Goal: Task Accomplishment & Management: Manage account settings

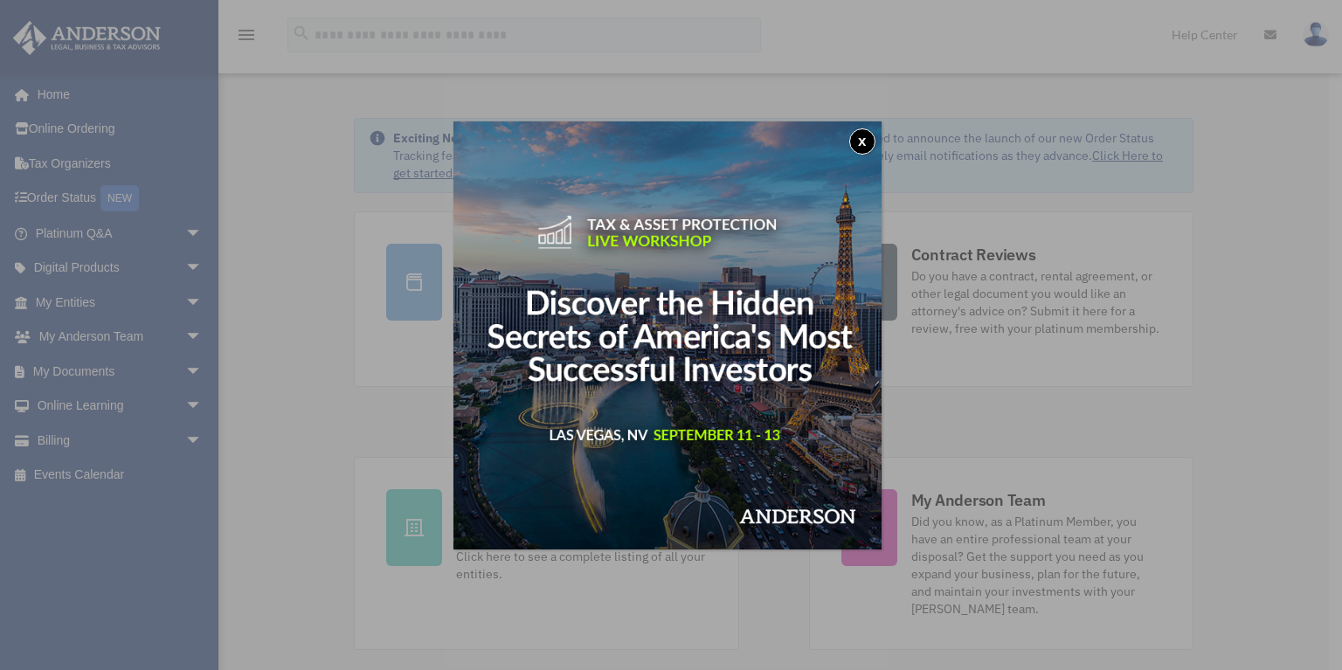
click at [863, 142] on button "x" at bounding box center [862, 141] width 26 height 26
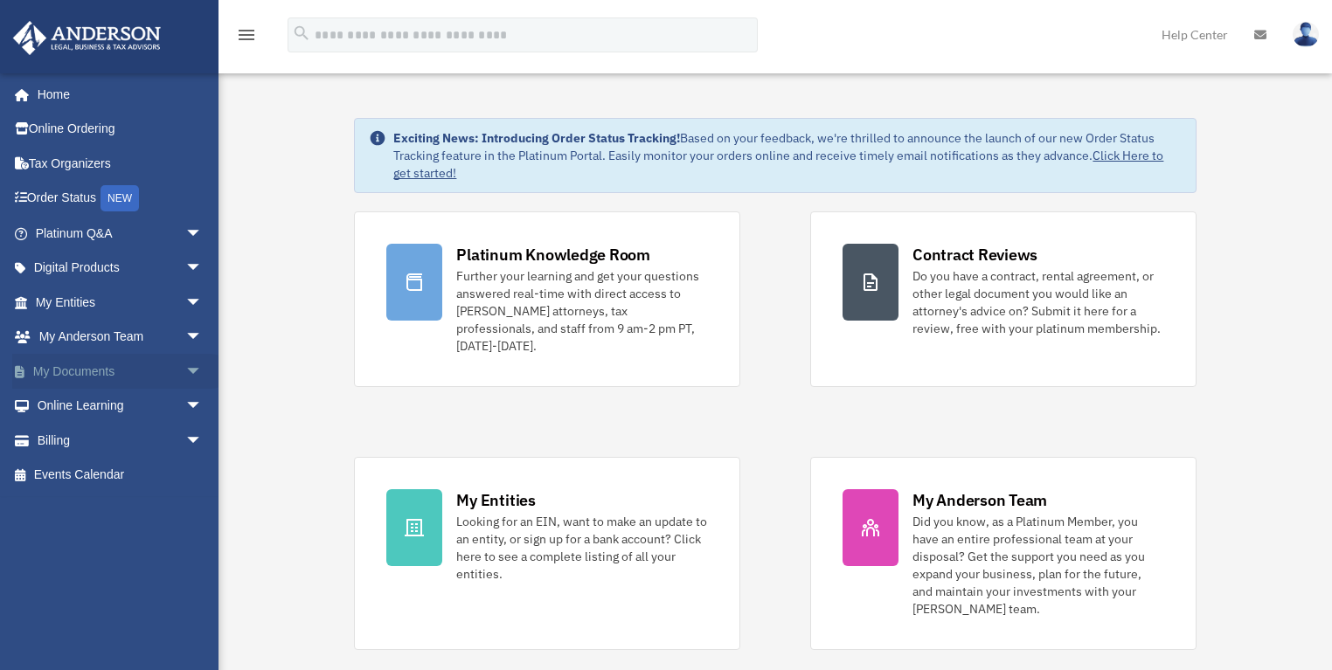
click at [115, 375] on link "My Documents arrow_drop_down" at bounding box center [120, 371] width 217 height 35
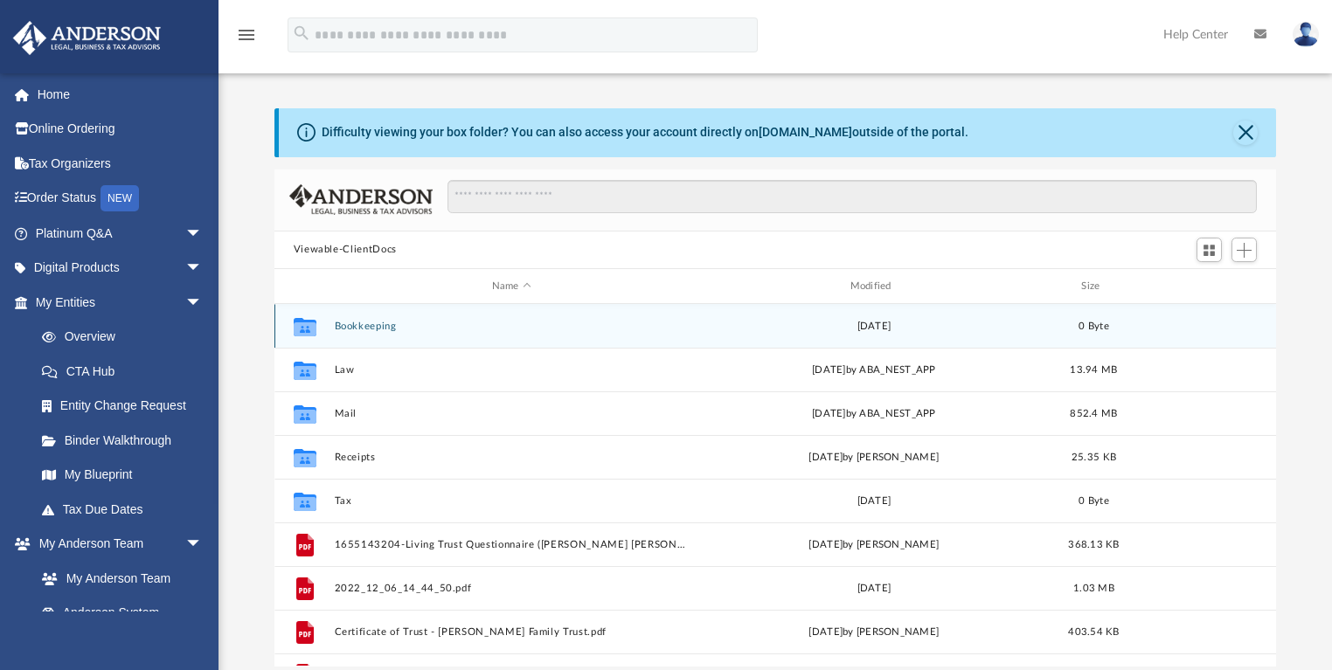
scroll to position [386, 992]
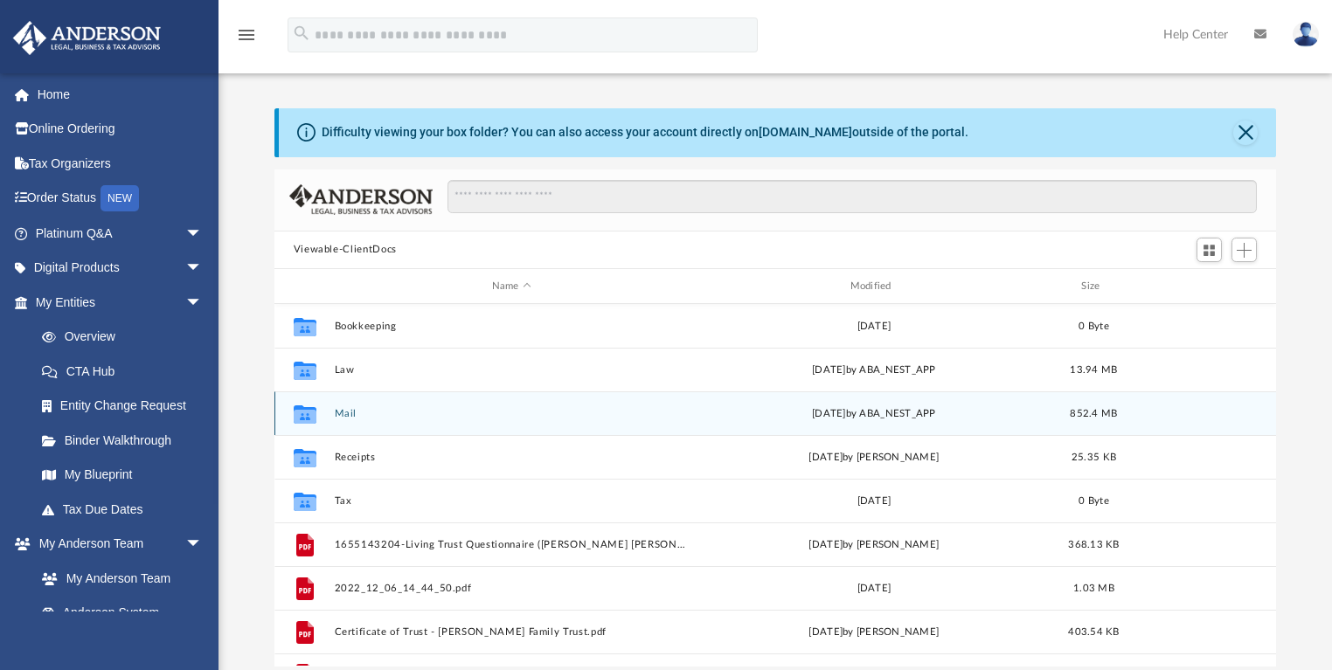
click at [341, 411] on button "Mail" at bounding box center [511, 413] width 355 height 11
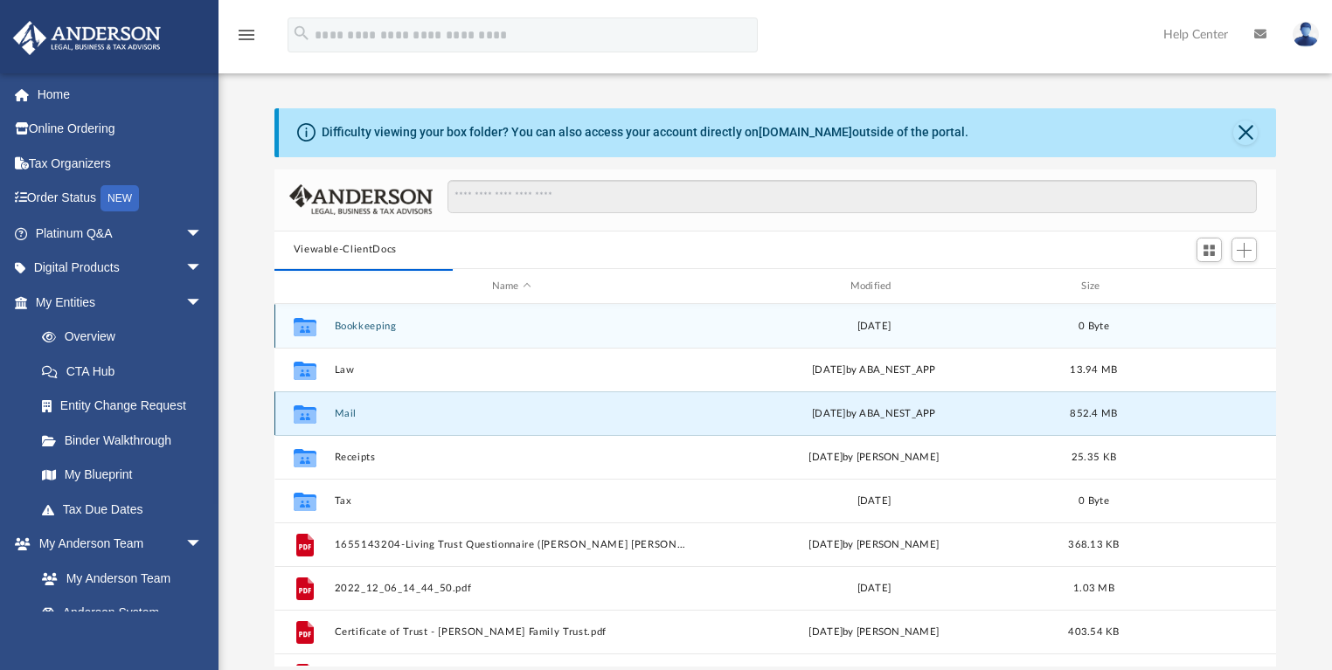
scroll to position [332, 992]
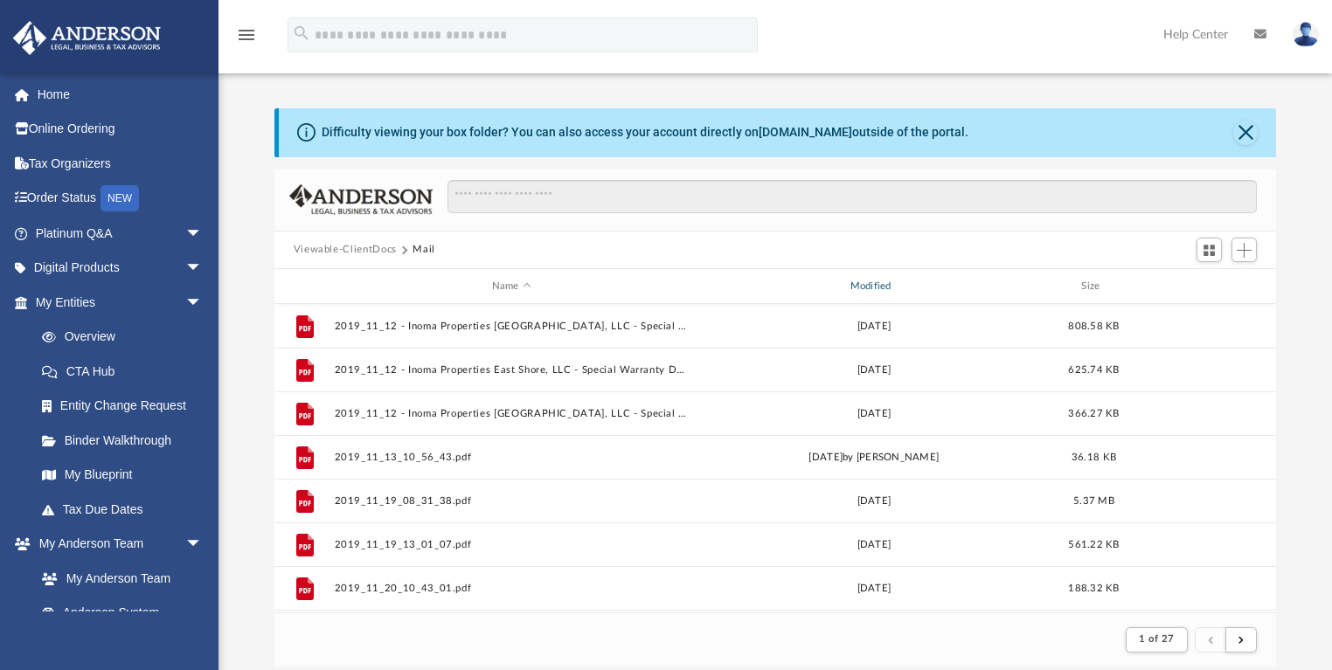
click at [890, 286] on div "Modified" at bounding box center [873, 287] width 355 height 16
click at [898, 284] on span "Modified" at bounding box center [896, 286] width 7 height 7
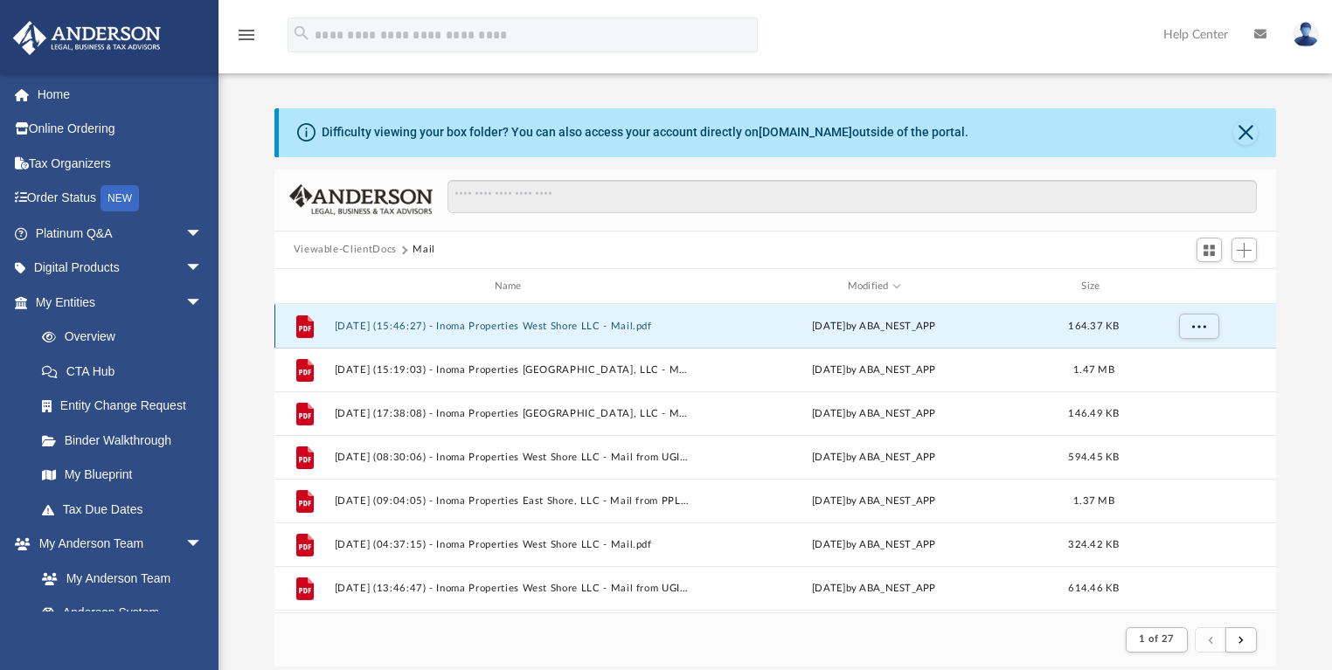
click at [591, 322] on button "2025.08.21 (15:46:27) - Inoma Properties West Shore LLC - Mail.pdf" at bounding box center [511, 326] width 355 height 11
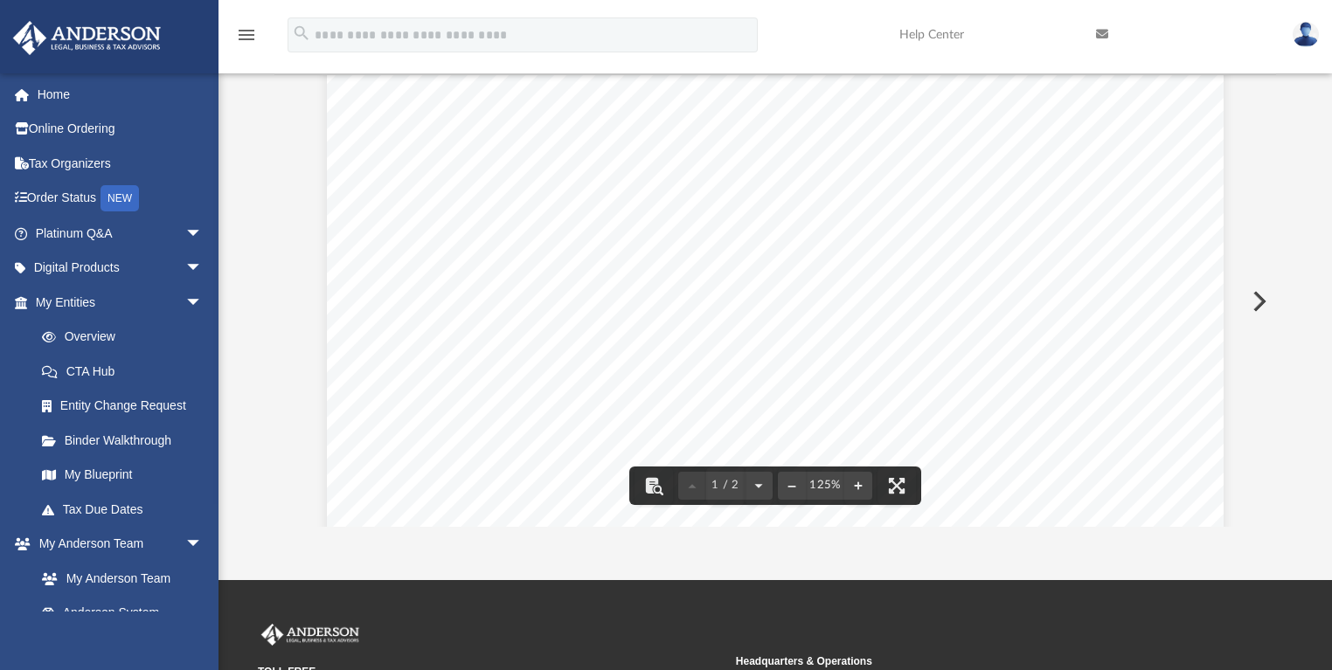
scroll to position [0, 0]
click at [1255, 297] on button "Preview" at bounding box center [1257, 301] width 38 height 49
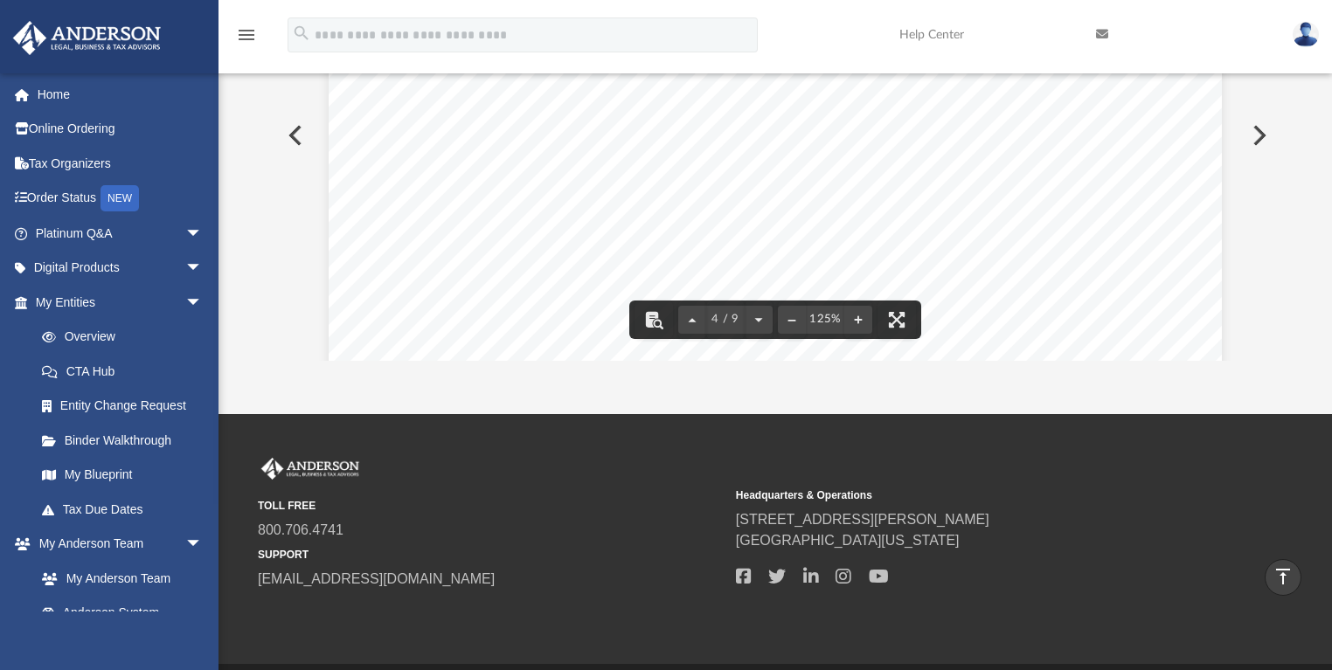
scroll to position [145, 0]
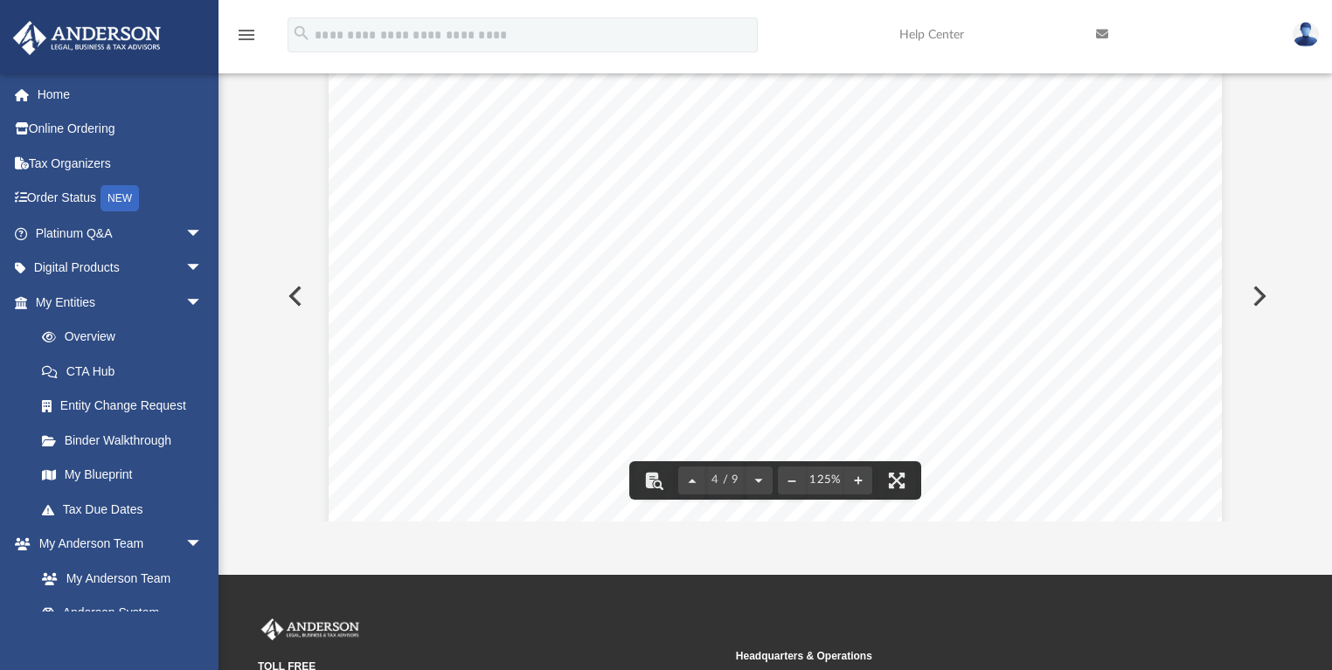
click at [1271, 297] on button "Preview" at bounding box center [1257, 296] width 38 height 49
click at [311, 305] on button "Preview" at bounding box center [293, 296] width 38 height 49
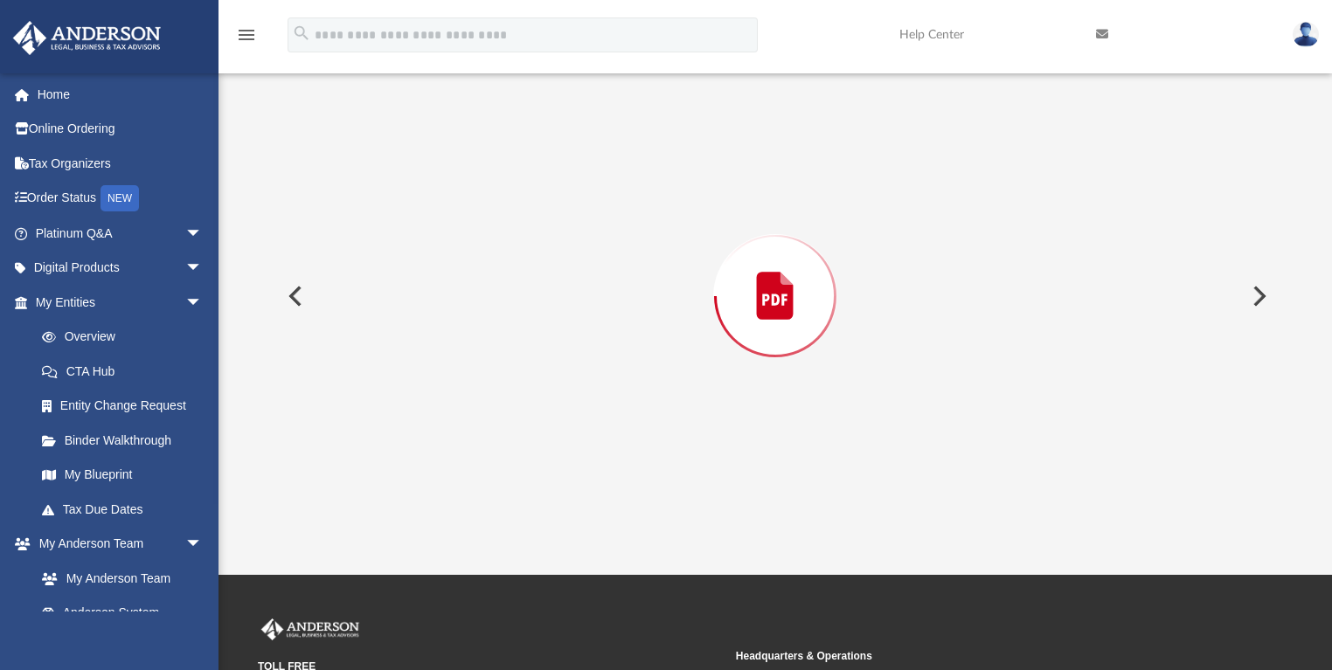
click at [309, 304] on button "Preview" at bounding box center [293, 296] width 38 height 49
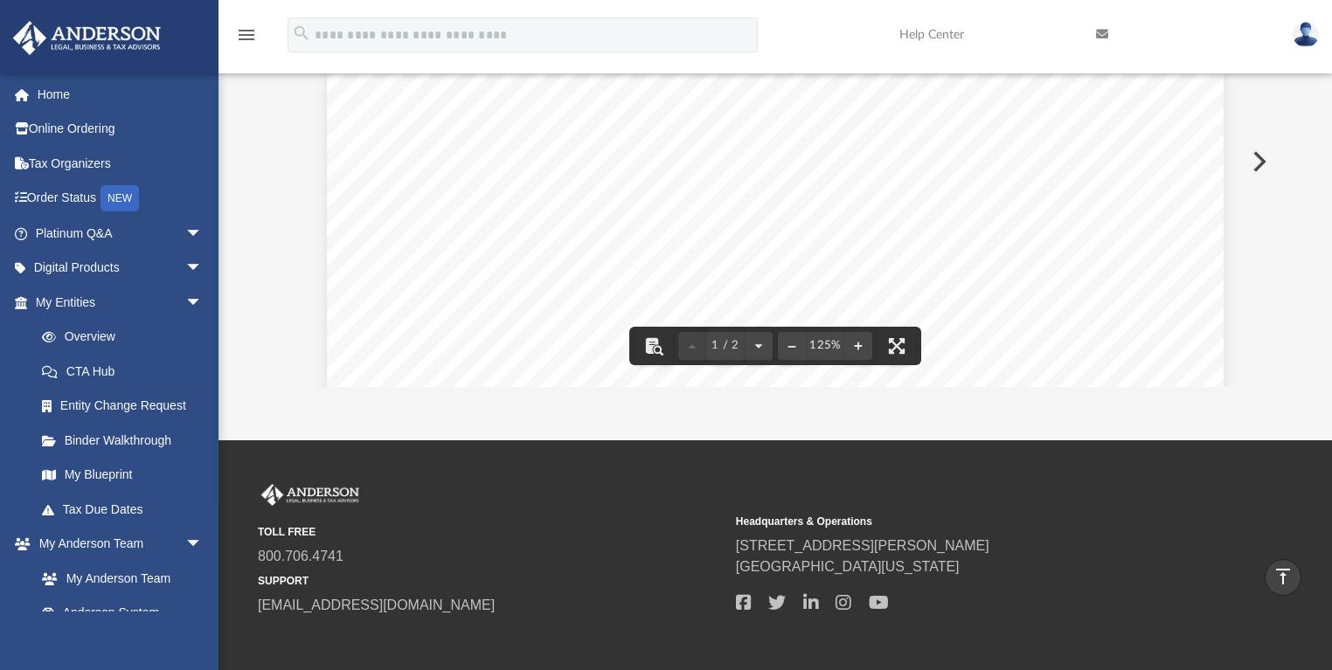
scroll to position [0, 0]
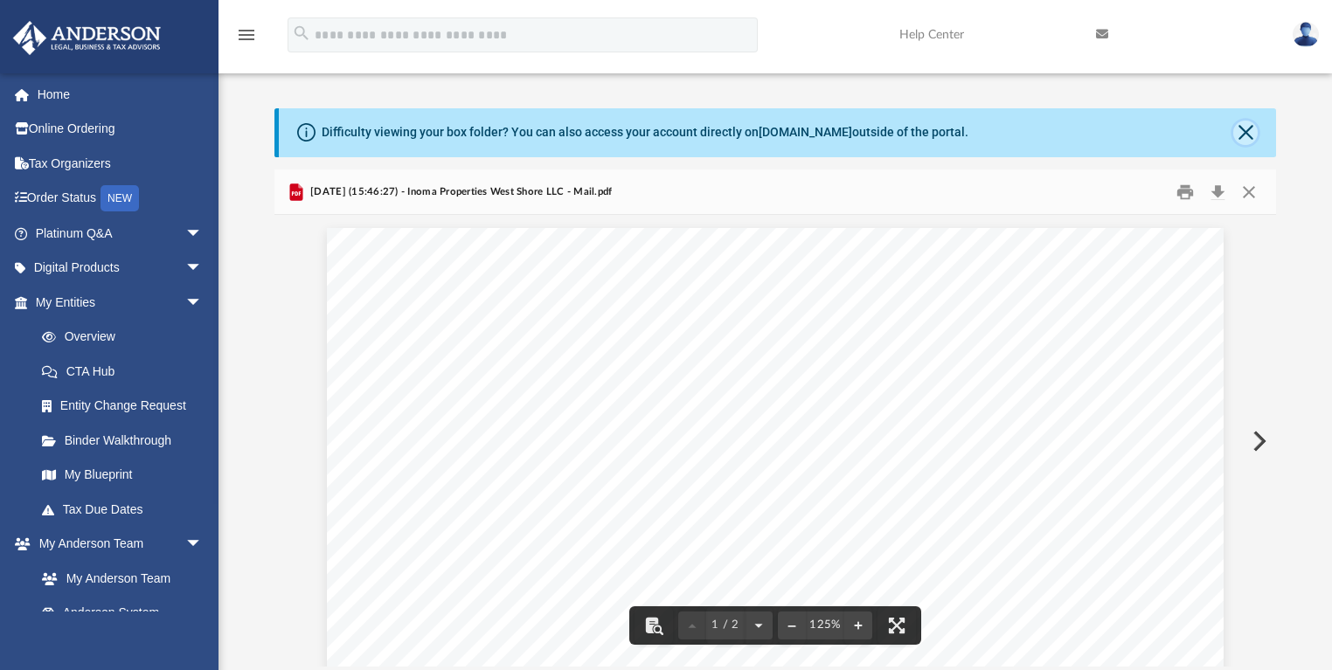
click at [1242, 134] on button "Close" at bounding box center [1245, 133] width 24 height 24
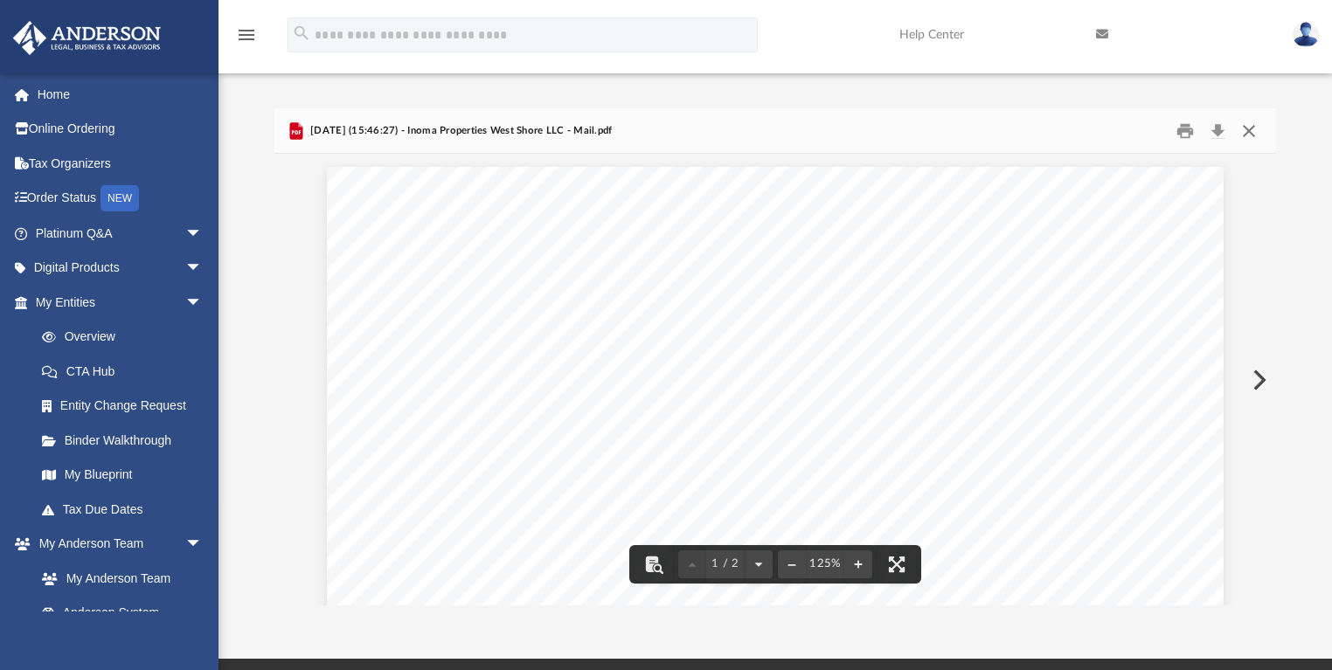
click at [1252, 132] on button "Close" at bounding box center [1248, 130] width 31 height 27
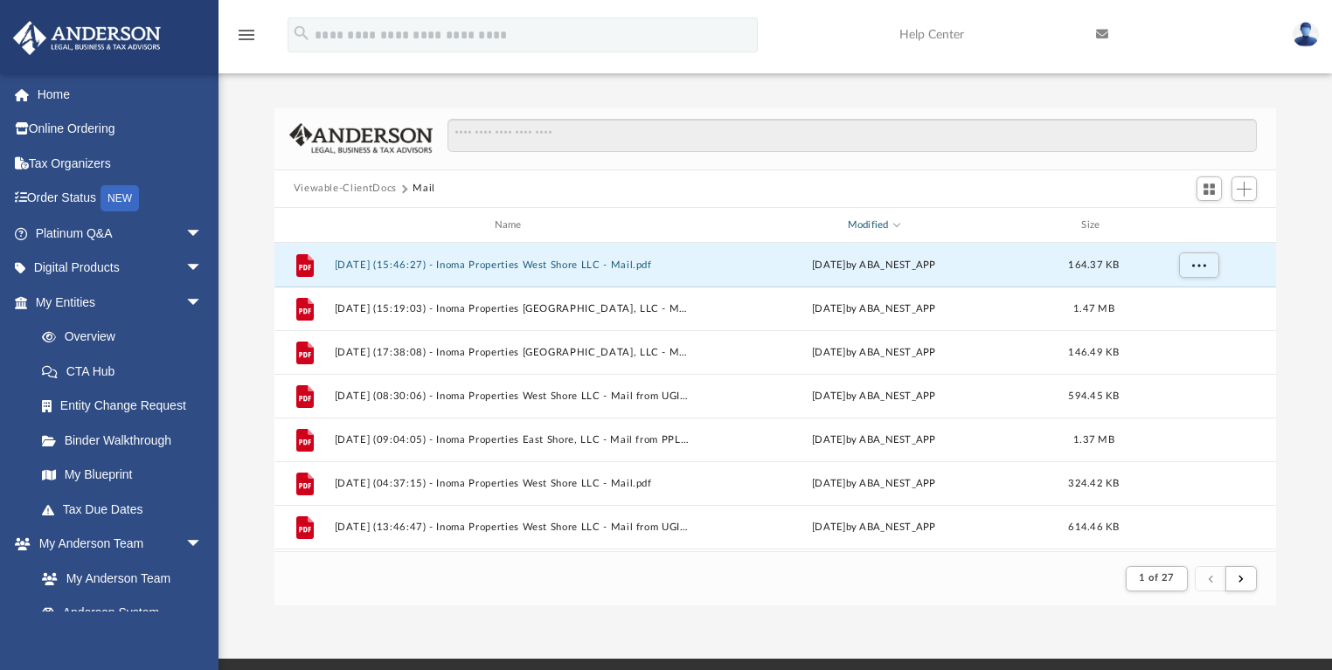
click at [867, 223] on div "Modified" at bounding box center [873, 226] width 355 height 16
click at [906, 227] on div "Modified" at bounding box center [873, 226] width 355 height 16
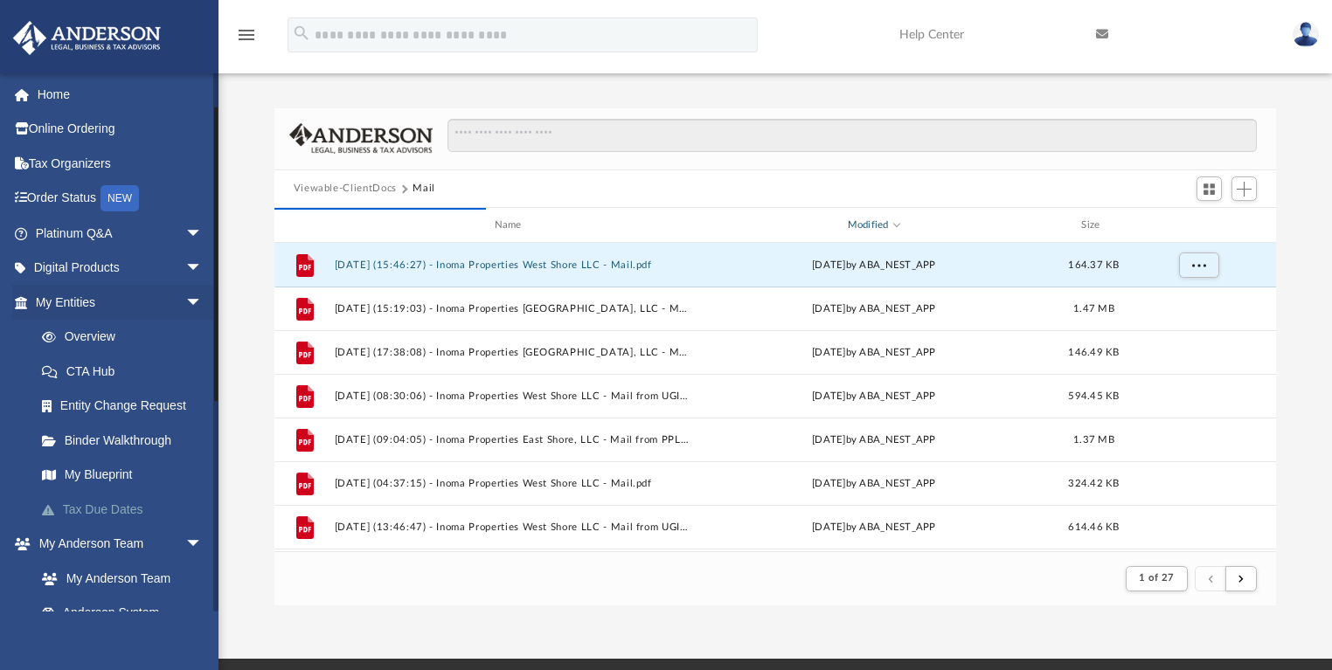
scroll to position [280, 0]
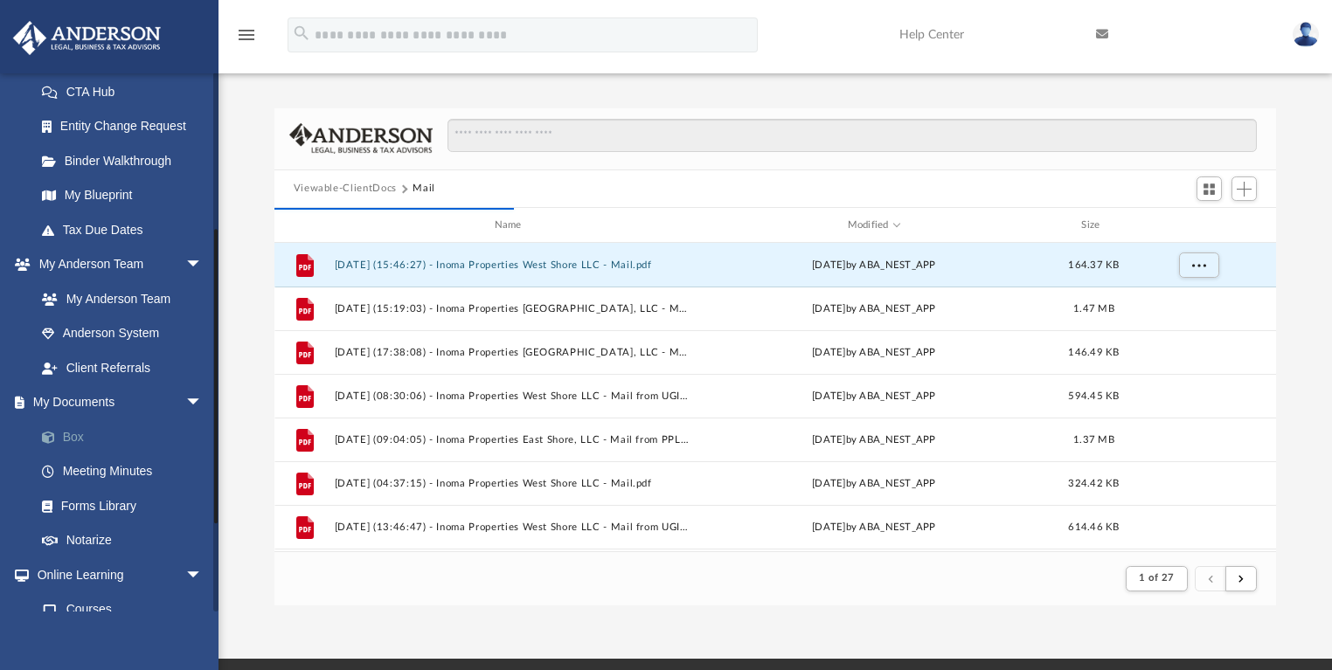
click at [73, 437] on link "Box" at bounding box center [126, 436] width 204 height 35
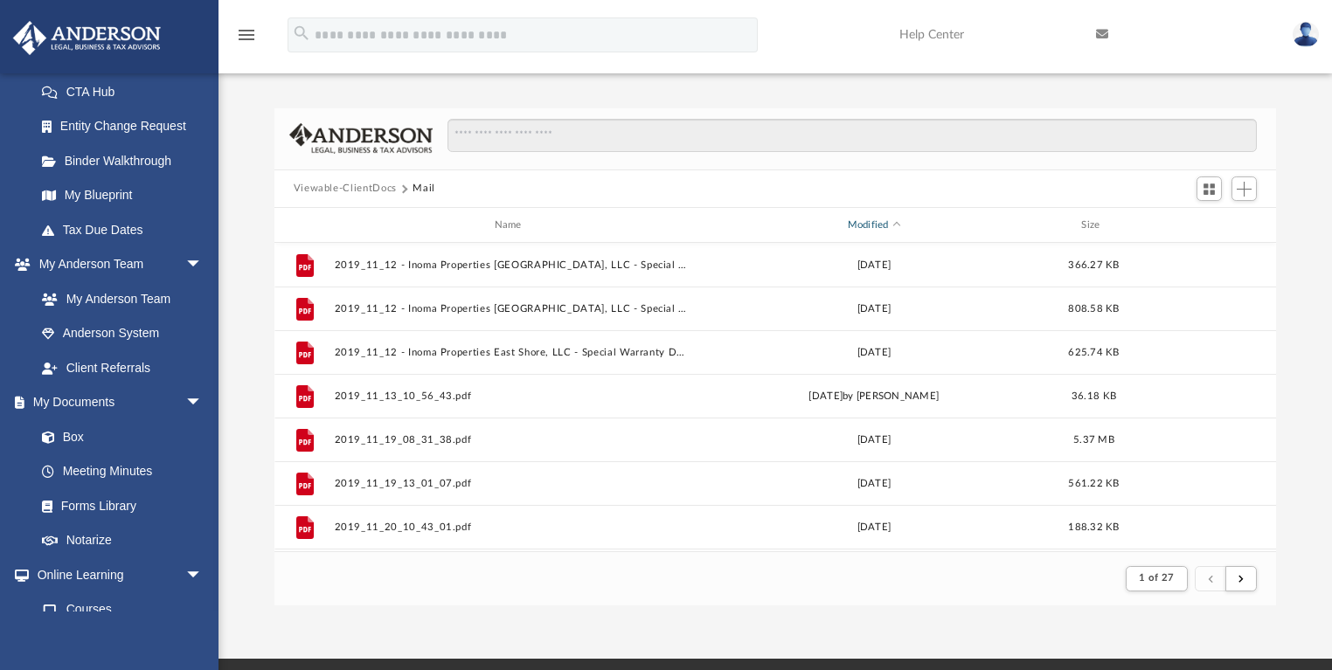
click at [879, 218] on div "Modified" at bounding box center [873, 226] width 355 height 16
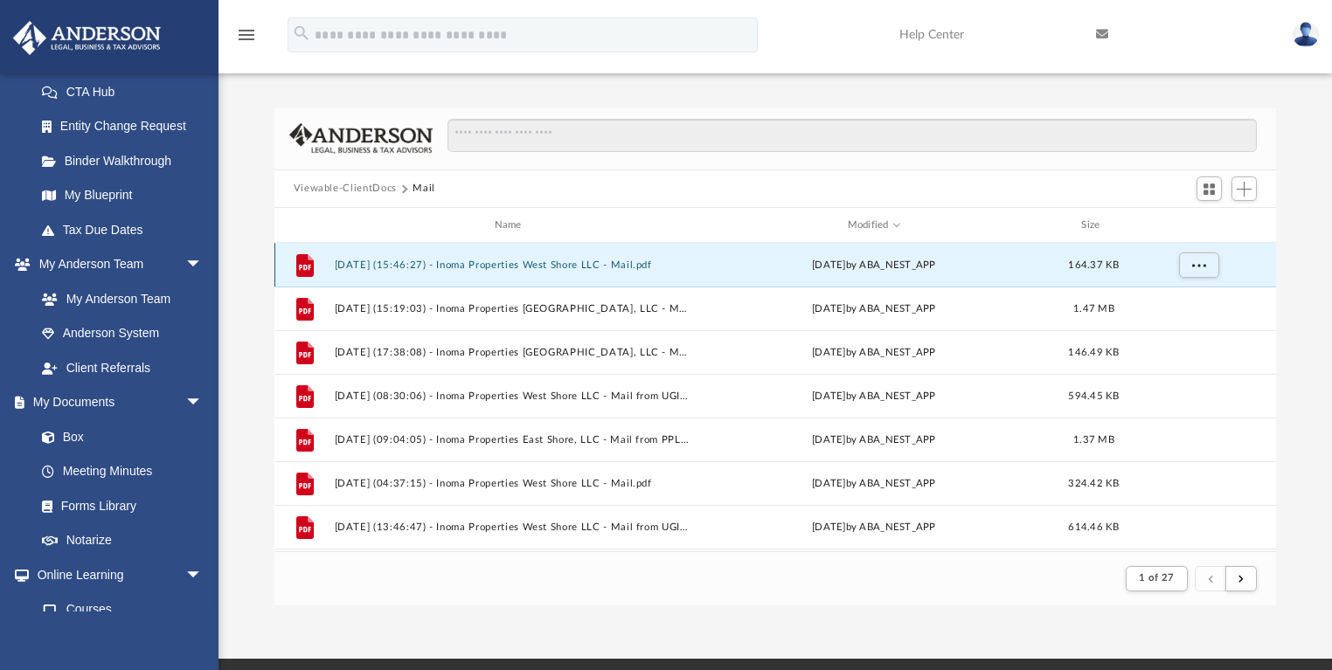
click at [498, 270] on button "2025.08.21 (15:46:27) - Inoma Properties West Shore LLC - Mail.pdf" at bounding box center [511, 265] width 355 height 11
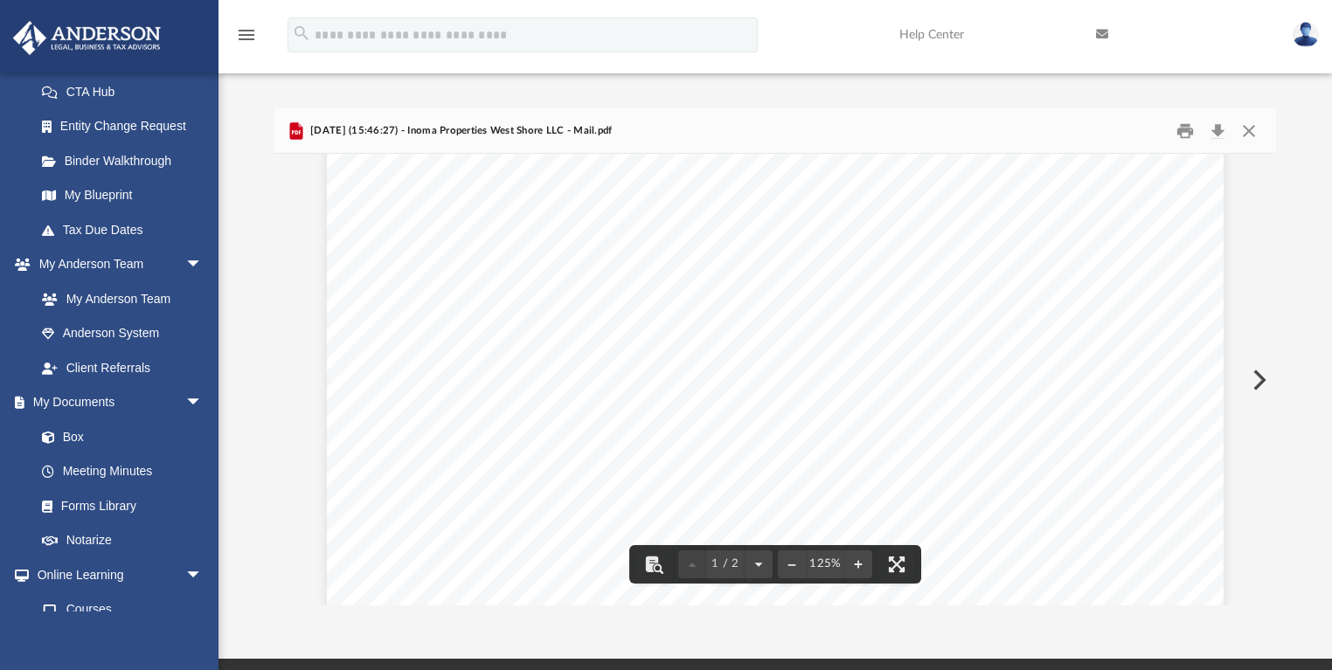
scroll to position [489, 0]
click at [1255, 371] on button "Preview" at bounding box center [1257, 380] width 38 height 49
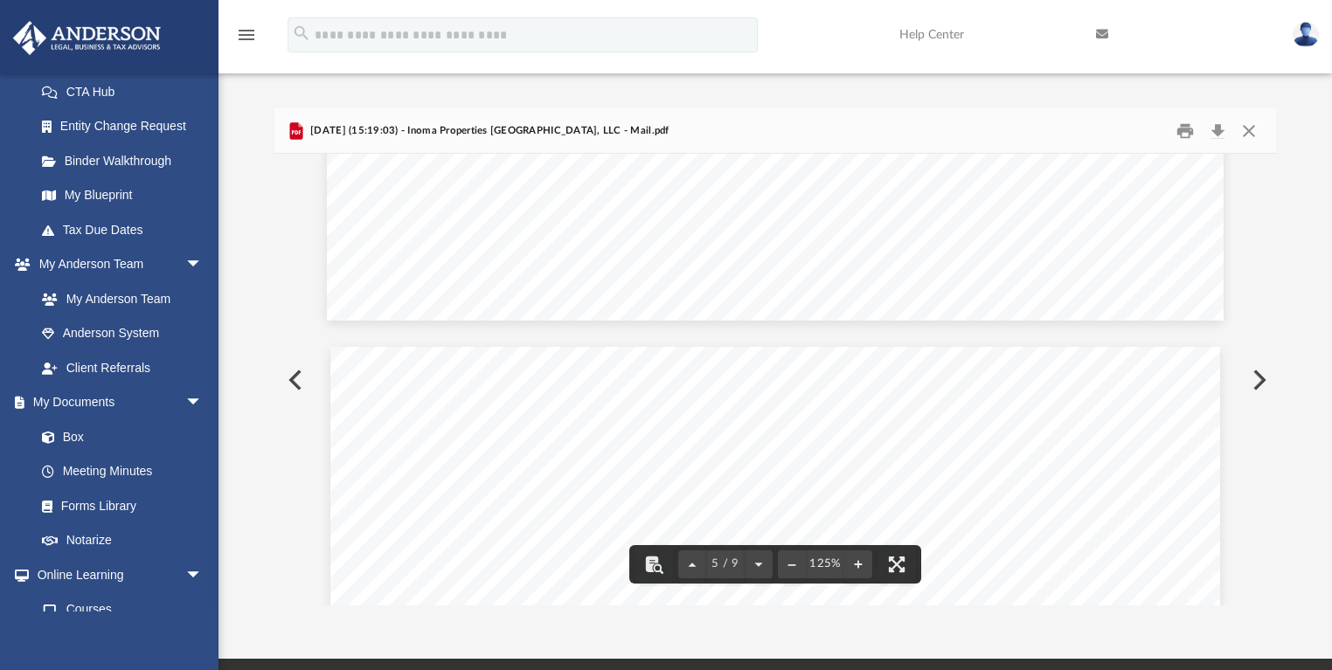
scroll to position [4638, 0]
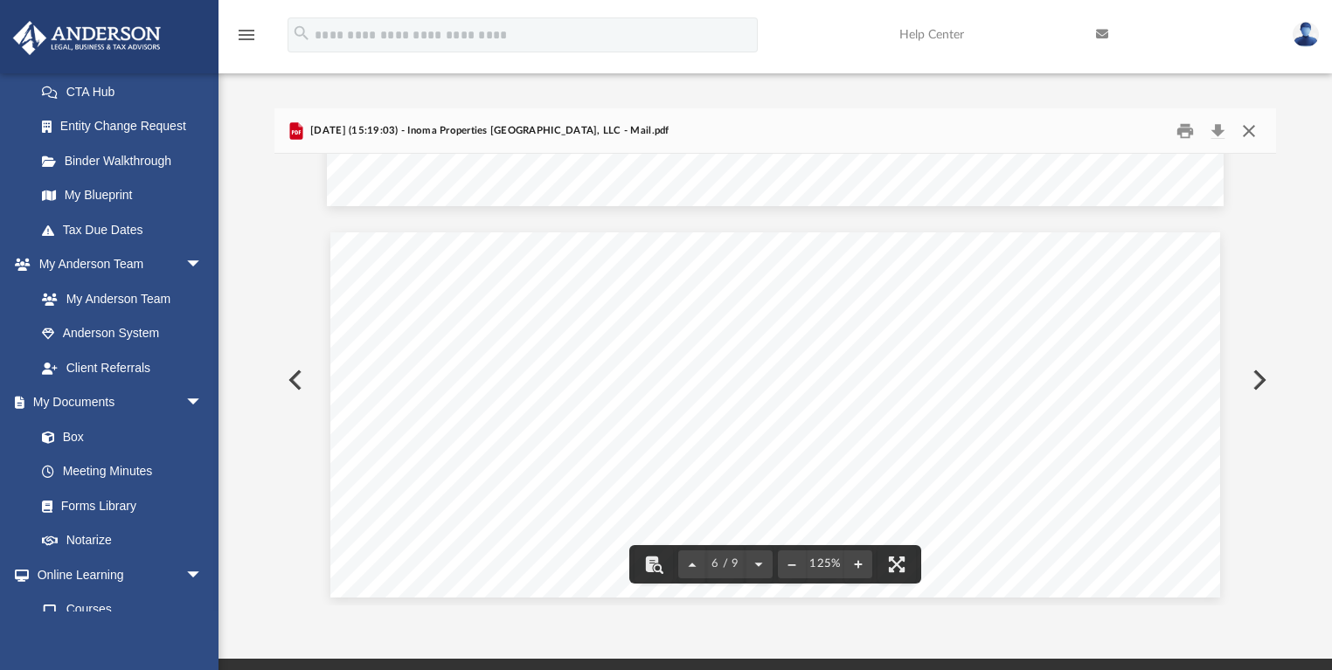
click at [1251, 128] on button "Close" at bounding box center [1248, 130] width 31 height 27
